Goal: Task Accomplishment & Management: Complete application form

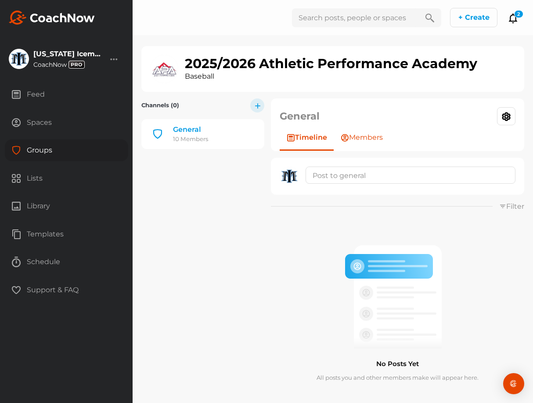
click at [373, 135] on span "Members" at bounding box center [366, 137] width 34 height 11
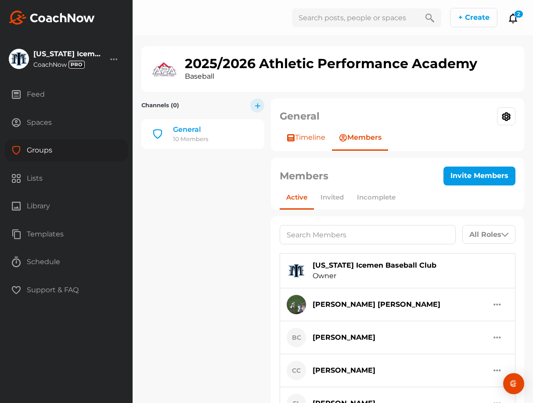
click at [320, 139] on span "Timeline" at bounding box center [310, 137] width 30 height 11
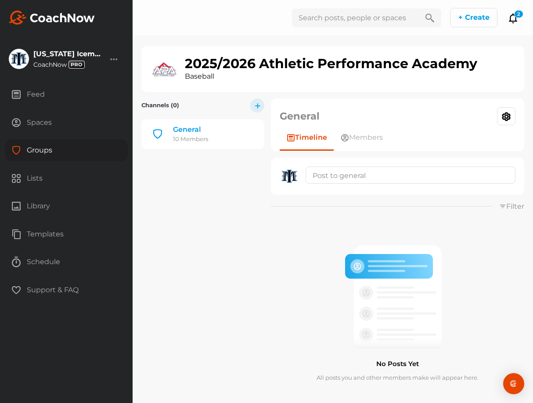
click at [65, 97] on div "Feed" at bounding box center [66, 94] width 123 height 22
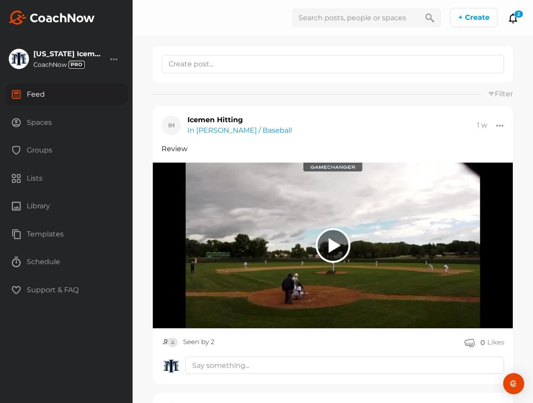
click at [46, 151] on div "Groups" at bounding box center [66, 150] width 123 height 22
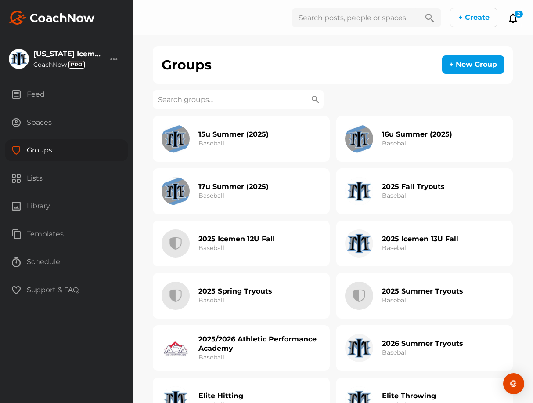
click at [45, 123] on div "Spaces" at bounding box center [66, 123] width 123 height 22
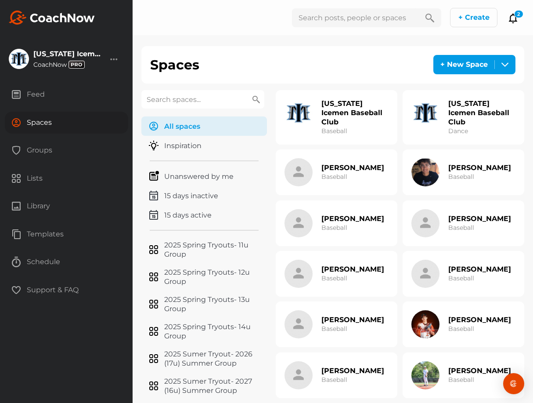
click at [36, 150] on div "Groups" at bounding box center [66, 150] width 123 height 22
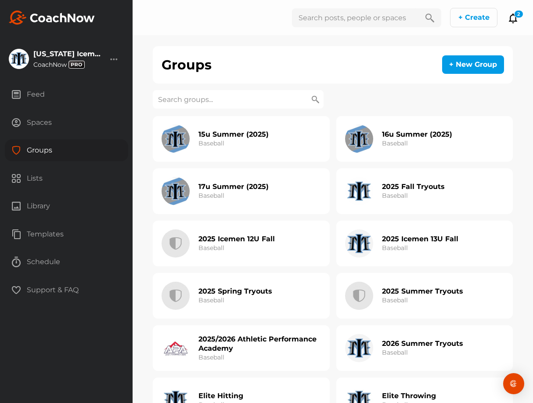
click at [23, 124] on div "Spaces" at bounding box center [66, 123] width 123 height 22
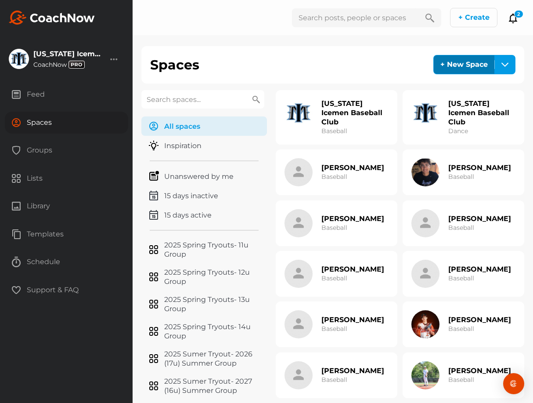
click at [454, 59] on div "+ New Space" at bounding box center [464, 64] width 61 height 18
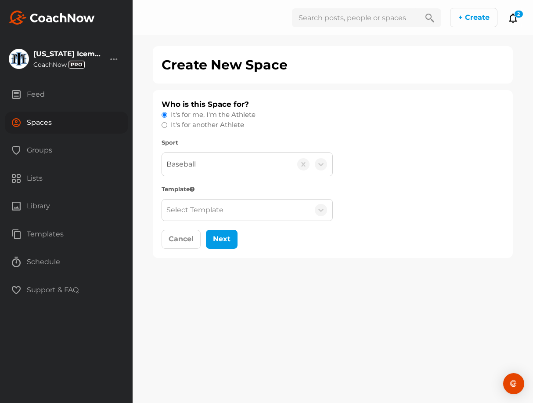
click at [199, 203] on div "Select Template" at bounding box center [236, 209] width 148 height 21
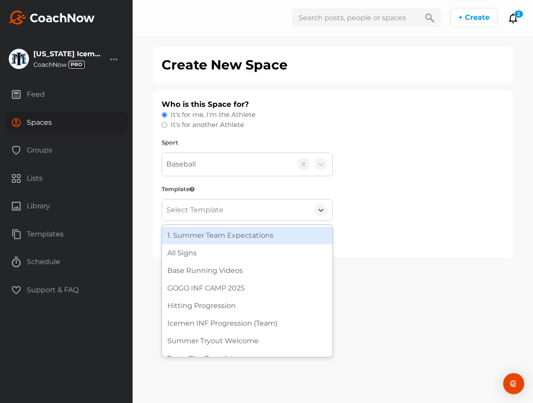
click at [233, 176] on div "Baseball" at bounding box center [247, 164] width 171 height 24
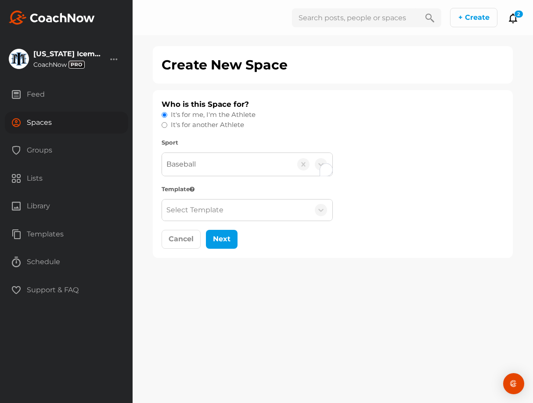
click at [205, 167] on div "Baseball" at bounding box center [227, 164] width 130 height 23
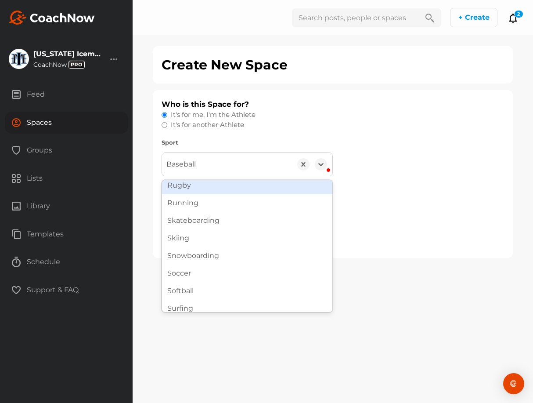
scroll to position [392, 0]
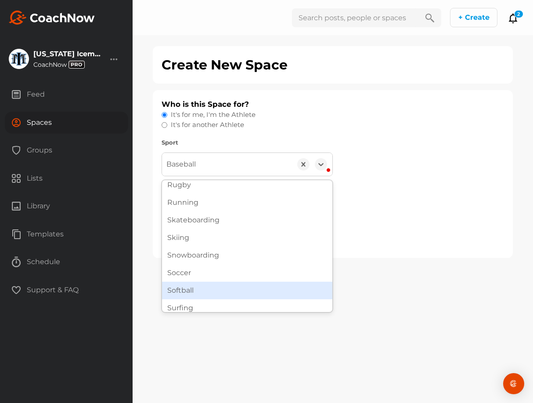
click at [214, 283] on div "Softball" at bounding box center [247, 290] width 170 height 18
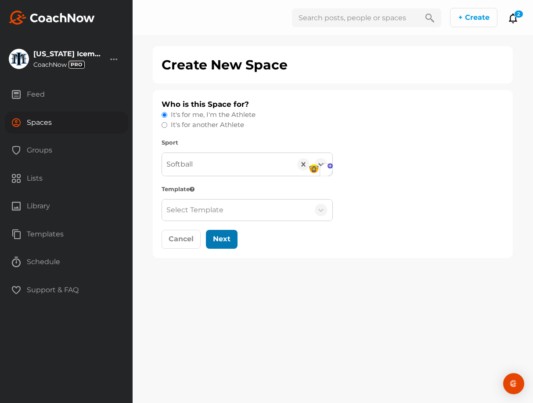
click at [224, 240] on button "Next" at bounding box center [222, 239] width 32 height 19
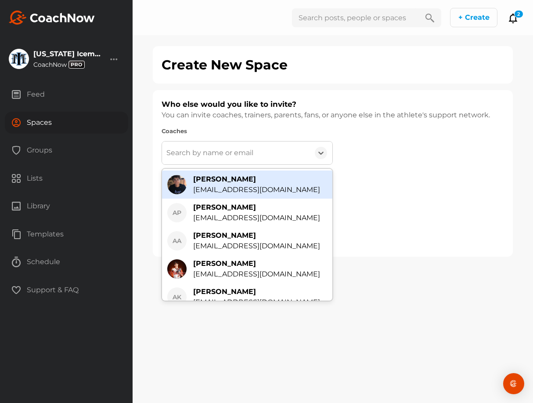
click at [265, 154] on div "Search by name or email" at bounding box center [236, 152] width 148 height 23
click at [407, 162] on div "Coaches option [PERSON_NAME] [EMAIL_ADDRESS][DOMAIN_NAME] focused, 1 of 199. 10…" at bounding box center [333, 146] width 342 height 38
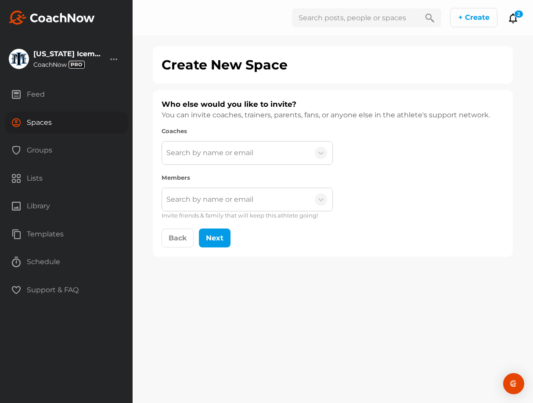
click at [229, 202] on div "Search by name or email" at bounding box center [209, 199] width 87 height 11
click at [379, 160] on div "Coaches Search by name or email" at bounding box center [333, 146] width 342 height 38
click at [178, 236] on button "Back" at bounding box center [178, 237] width 32 height 19
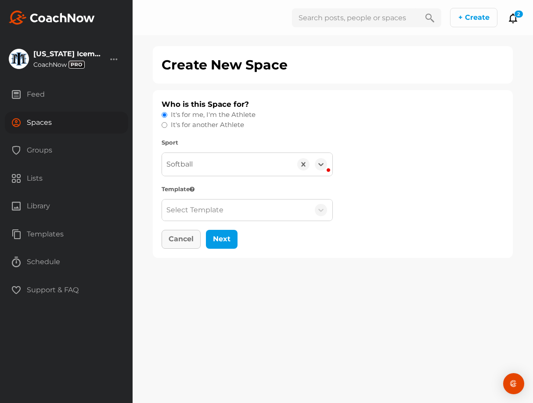
click at [178, 236] on button "Cancel" at bounding box center [181, 239] width 39 height 19
